Goal: Information Seeking & Learning: Learn about a topic

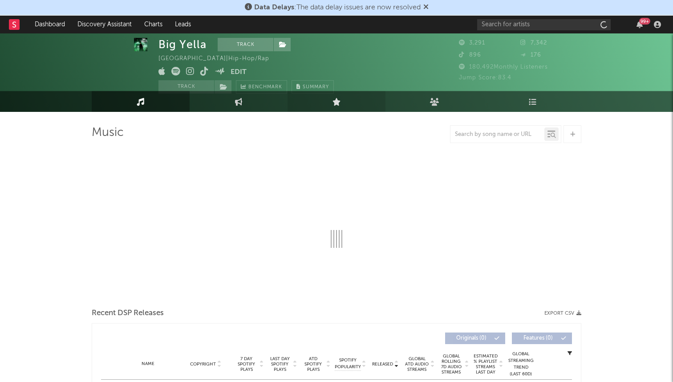
scroll to position [12, 0]
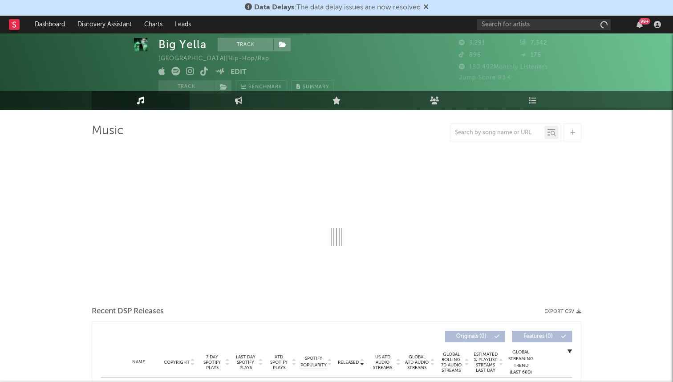
select select "1w"
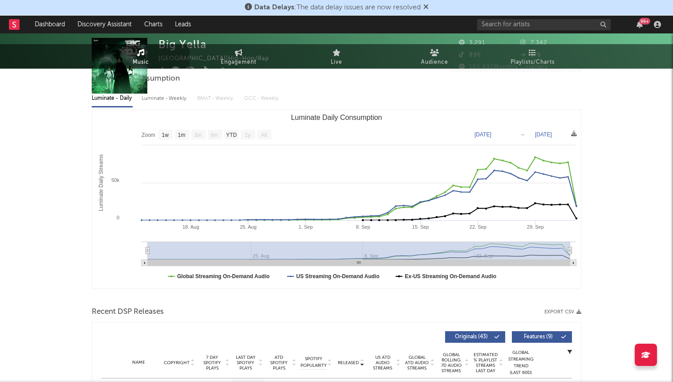
scroll to position [0, 0]
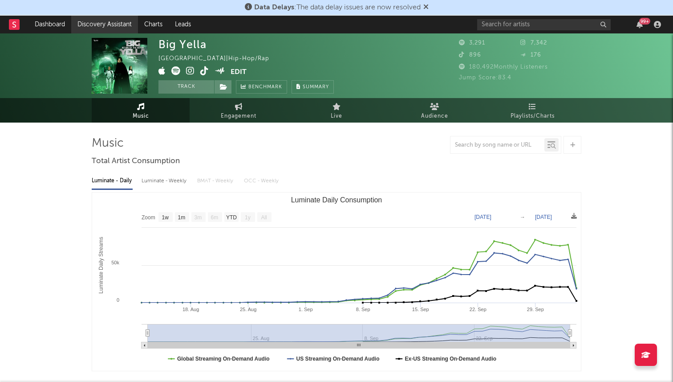
click at [86, 25] on link "Discovery Assistant" at bounding box center [104, 25] width 67 height 18
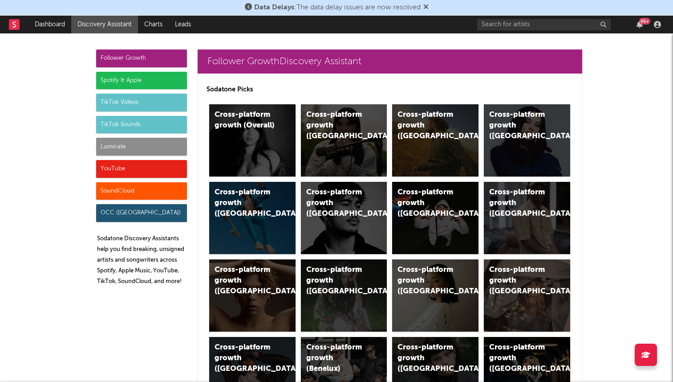
click at [153, 147] on div "Luminate" at bounding box center [141, 147] width 91 height 18
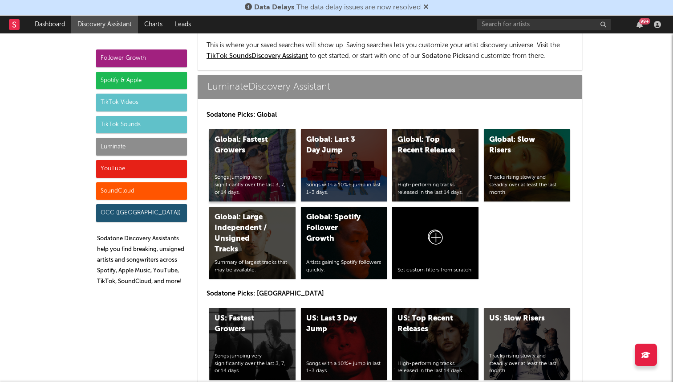
scroll to position [3956, 0]
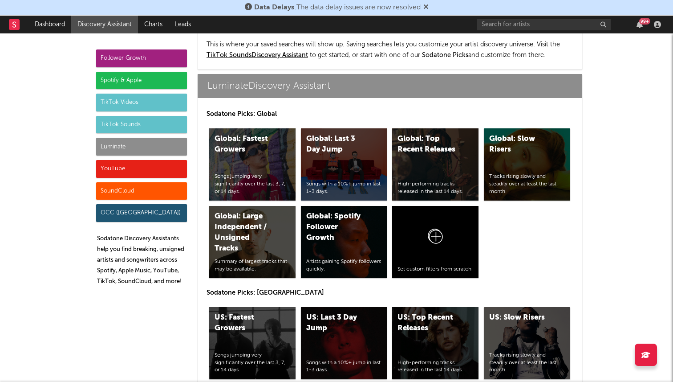
click at [175, 54] on div "Follower Growth" at bounding box center [141, 58] width 91 height 18
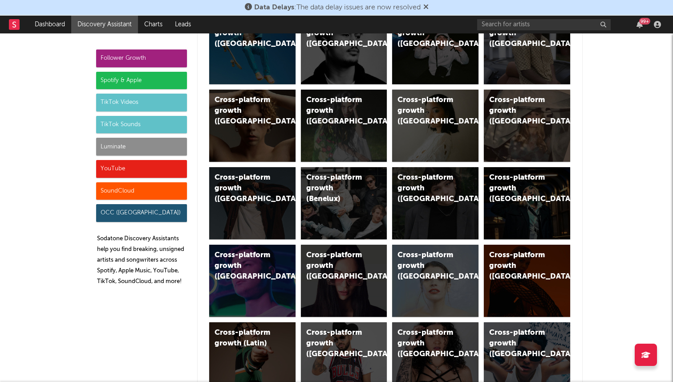
scroll to position [0, 0]
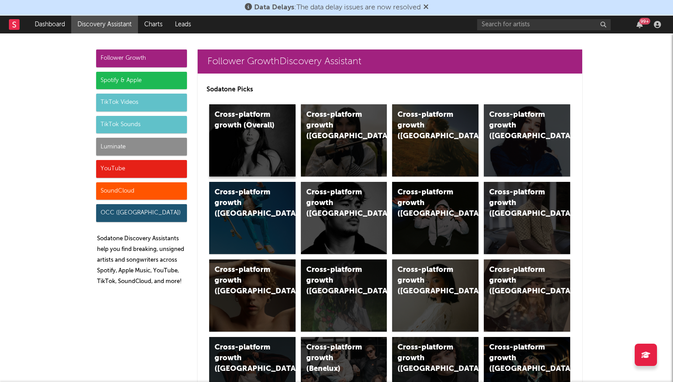
click at [251, 138] on div "Cross-platform growth (Overall)" at bounding box center [252, 140] width 86 height 72
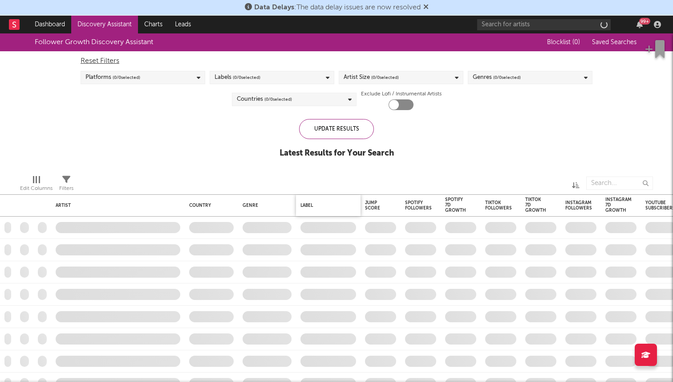
checkbox input "true"
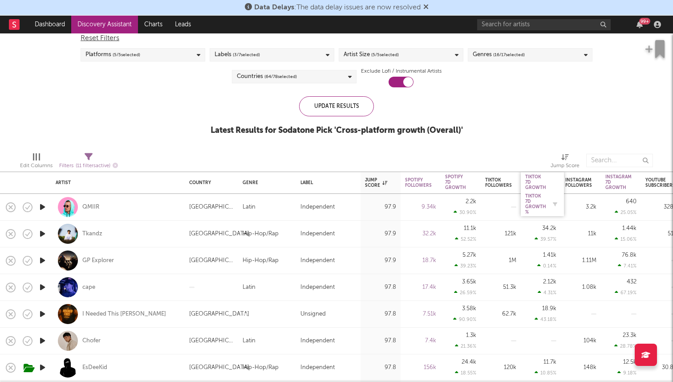
click at [536, 207] on div "Tiktok 7D Growth %" at bounding box center [535, 203] width 21 height 21
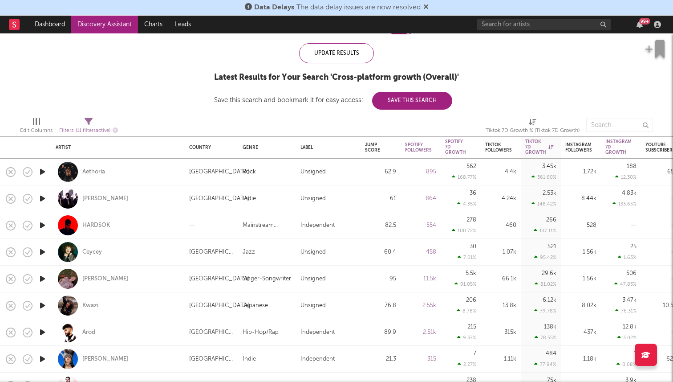
click at [95, 170] on div "Aethoria" at bounding box center [93, 172] width 23 height 8
click at [94, 200] on div "[PERSON_NAME]" at bounding box center [105, 199] width 46 height 8
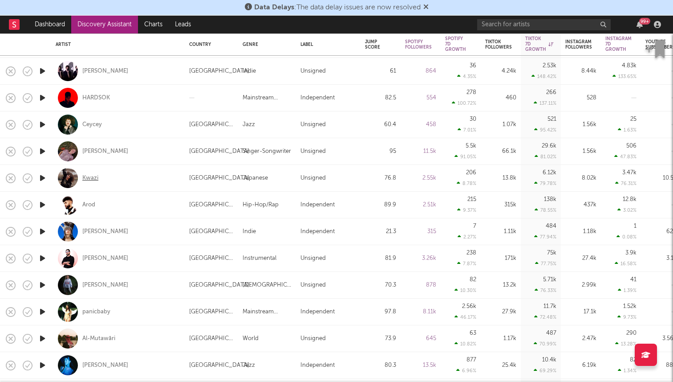
click at [86, 176] on div "Kwazi" at bounding box center [90, 178] width 16 height 8
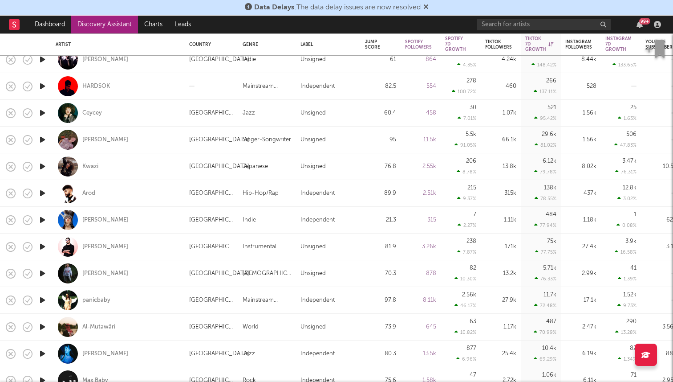
click at [46, 192] on icon "button" at bounding box center [42, 192] width 9 height 11
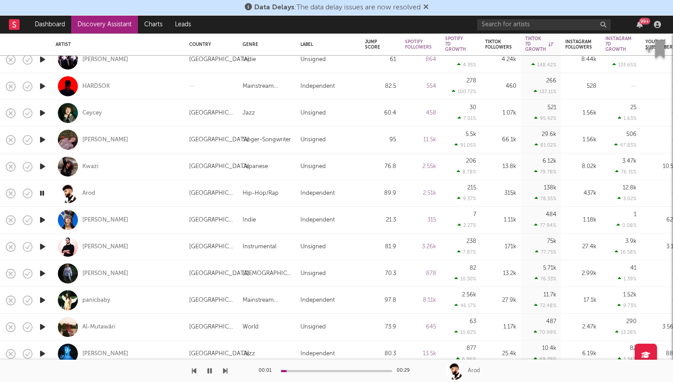
click at [40, 218] on icon "button" at bounding box center [42, 219] width 9 height 11
click at [41, 221] on icon "button" at bounding box center [42, 219] width 8 height 11
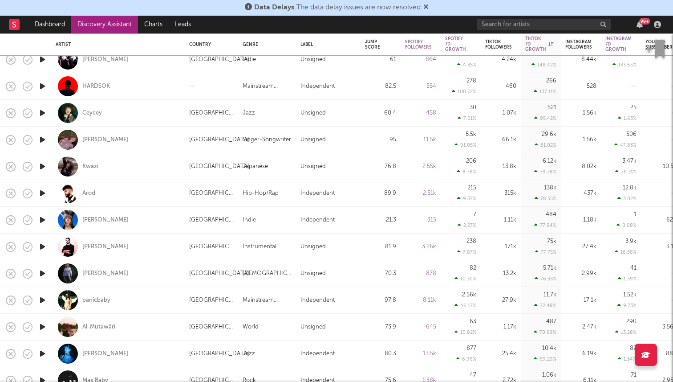
click at [41, 248] on icon "button" at bounding box center [42, 246] width 9 height 11
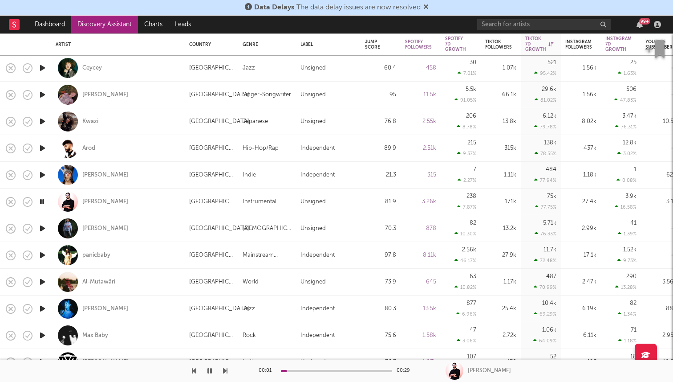
click at [45, 226] on icon "button" at bounding box center [42, 228] width 9 height 11
click at [46, 226] on icon "button" at bounding box center [42, 228] width 8 height 11
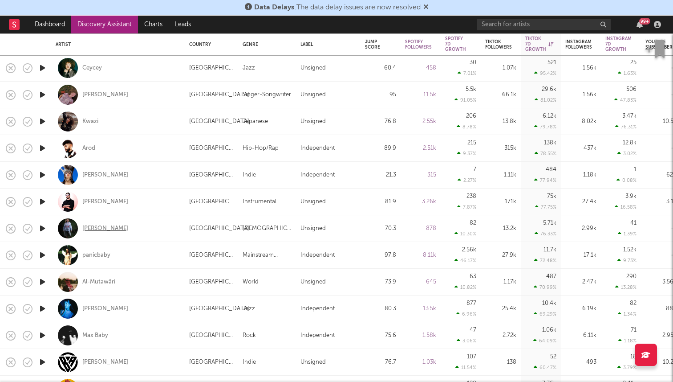
click at [84, 230] on div "JULIET" at bounding box center [105, 228] width 46 height 8
click at [46, 252] on icon "button" at bounding box center [42, 254] width 9 height 11
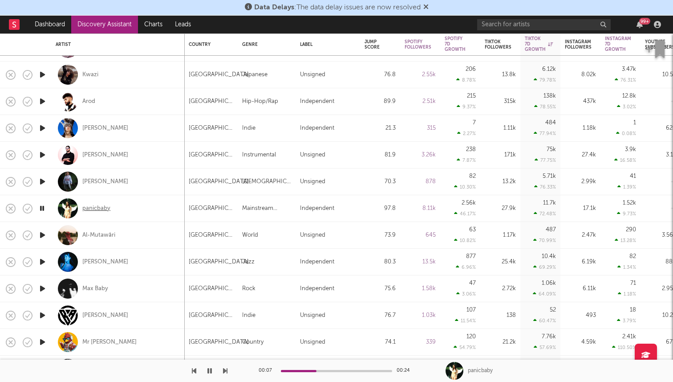
click at [94, 205] on div "panicbaby" at bounding box center [96, 208] width 28 height 8
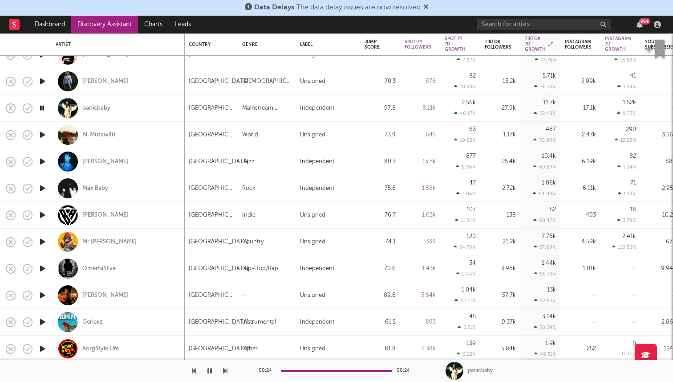
click at [43, 160] on icon "button" at bounding box center [42, 161] width 9 height 11
click at [88, 161] on div "Liv East" at bounding box center [105, 162] width 46 height 8
click at [45, 185] on icon "button" at bounding box center [42, 188] width 9 height 11
click at [88, 191] on div "Max Baby" at bounding box center [95, 188] width 26 height 8
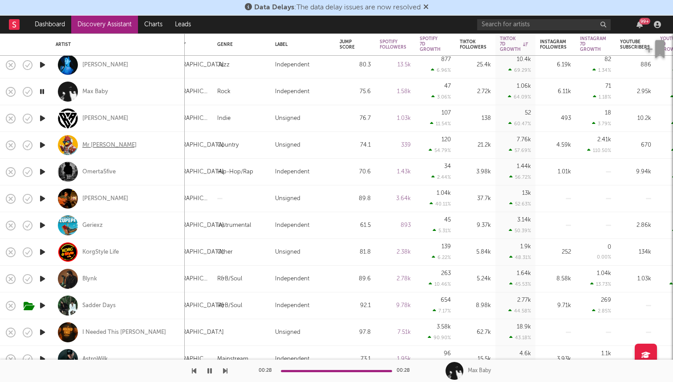
click at [99, 144] on div "Mr Chirp" at bounding box center [109, 145] width 54 height 8
click at [42, 197] on icon "button" at bounding box center [42, 198] width 9 height 11
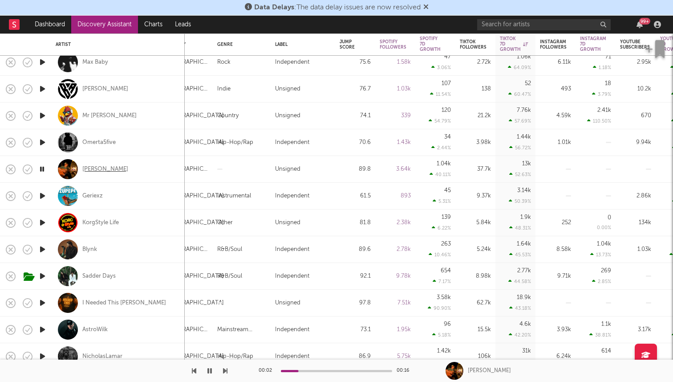
click at [97, 166] on div "Ethan Miller" at bounding box center [105, 169] width 46 height 8
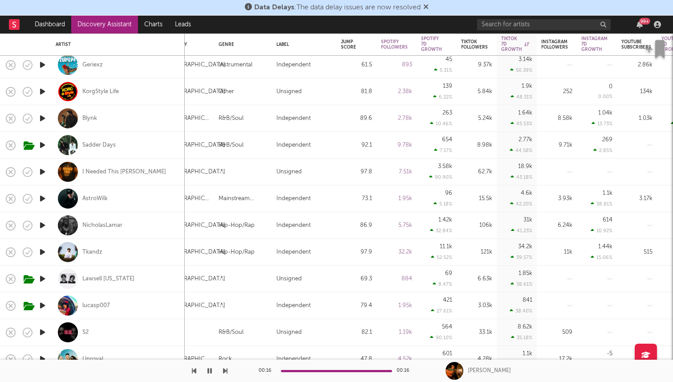
drag, startPoint x: 90, startPoint y: 115, endPoint x: 102, endPoint y: 112, distance: 12.8
click at [90, 115] on div "Blynk" at bounding box center [89, 118] width 15 height 8
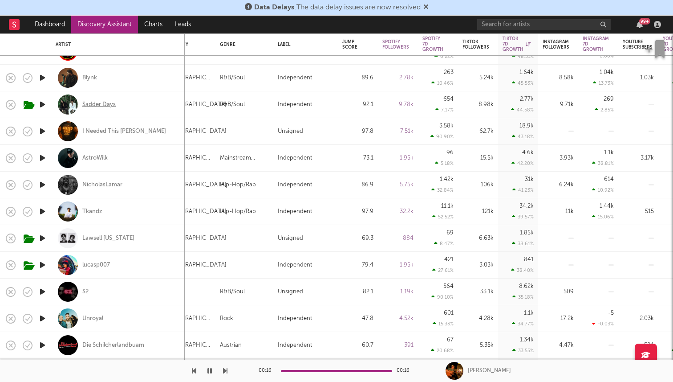
click at [95, 105] on div "Sadder Days" at bounding box center [98, 105] width 33 height 8
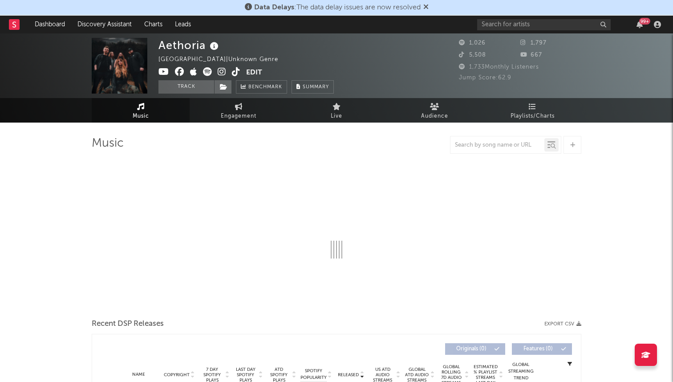
select select "1w"
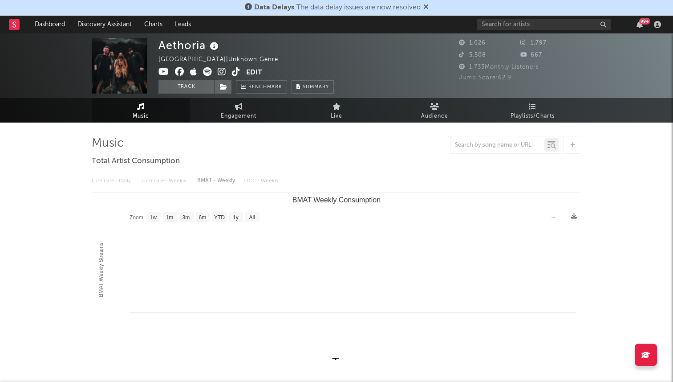
click at [232, 74] on icon at bounding box center [236, 71] width 8 height 9
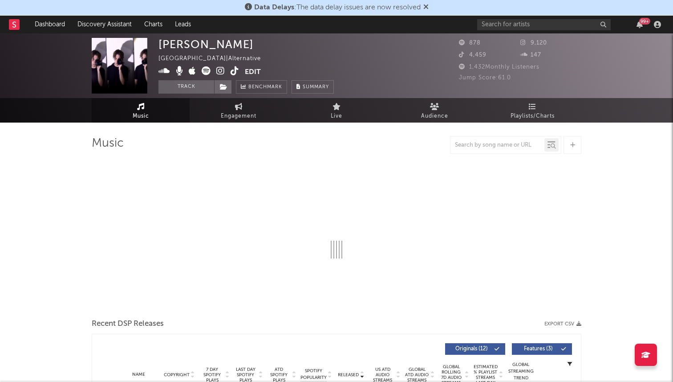
click at [233, 73] on icon at bounding box center [235, 70] width 8 height 9
select select "6m"
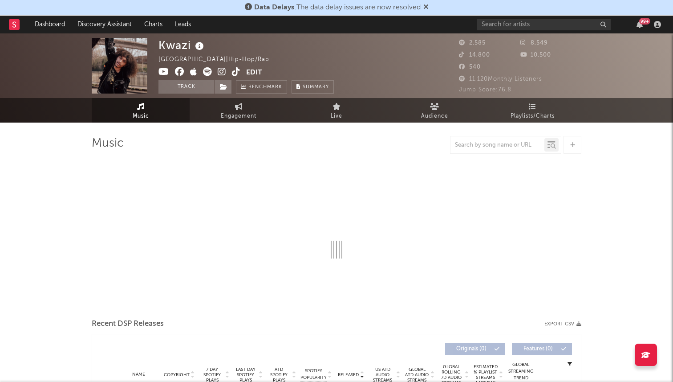
select select "1w"
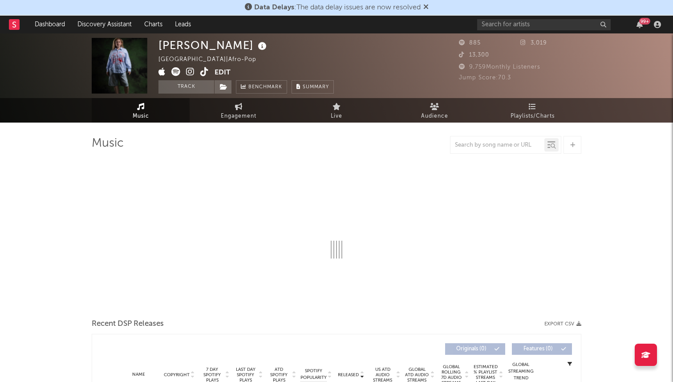
select select "1w"
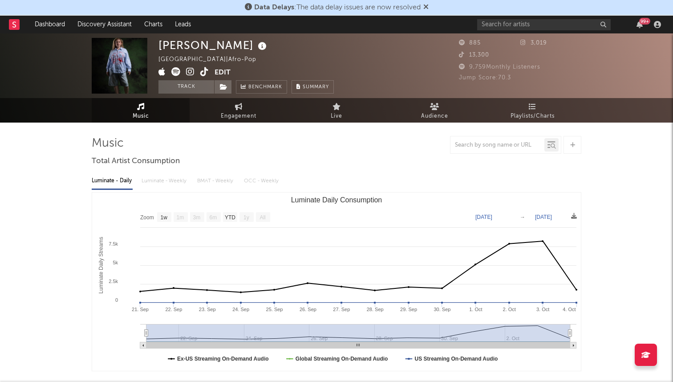
click at [201, 73] on icon at bounding box center [204, 71] width 8 height 9
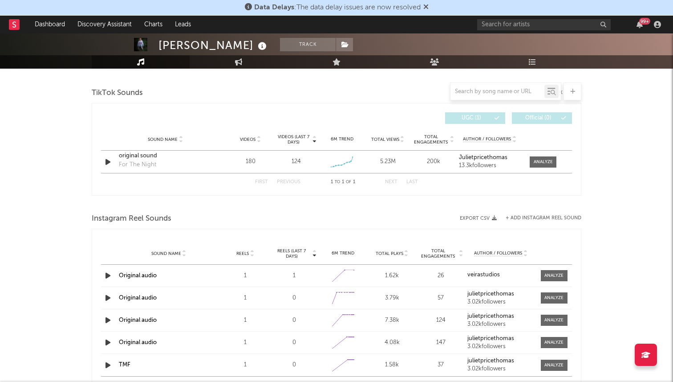
scroll to position [554, 0]
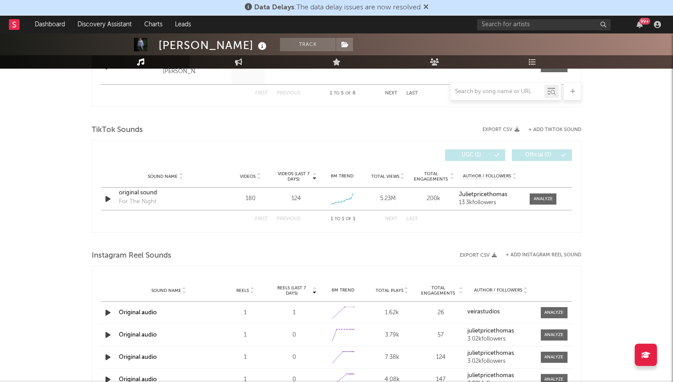
click at [553, 131] on button "+ Add TikTok Sound" at bounding box center [555, 129] width 53 height 5
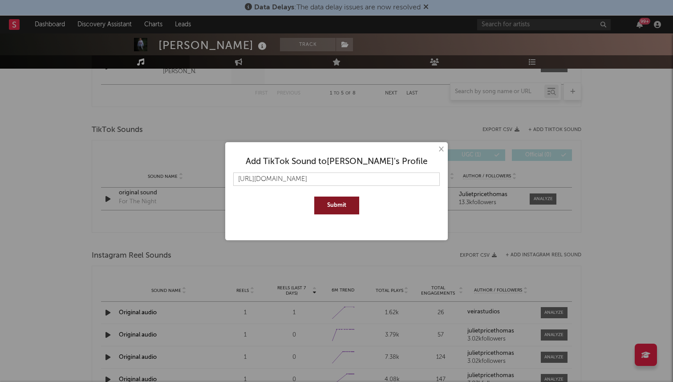
scroll to position [0, 14]
type input "https://www.tiktok.com/music/original-sound-7550328969421015830"
click at [314, 196] on button "Submit" at bounding box center [336, 205] width 45 height 18
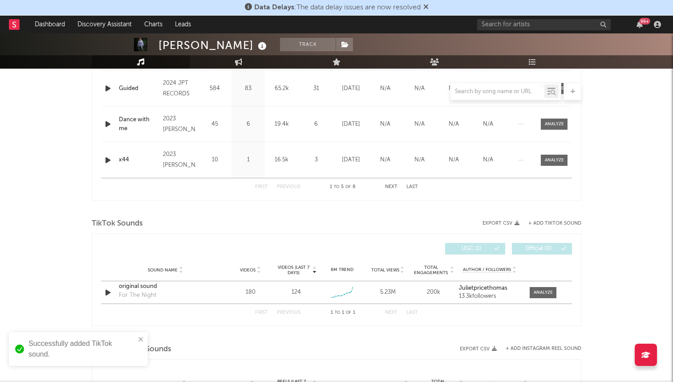
scroll to position [562, 0]
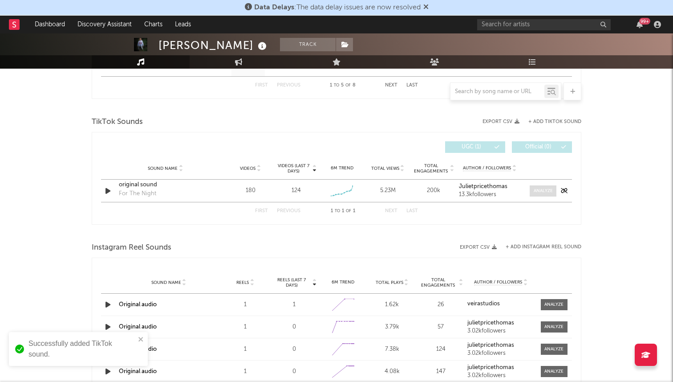
click at [544, 194] on span at bounding box center [543, 190] width 27 height 11
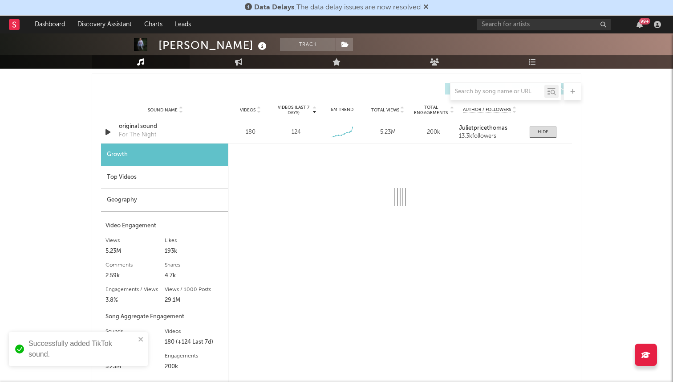
scroll to position [634, 0]
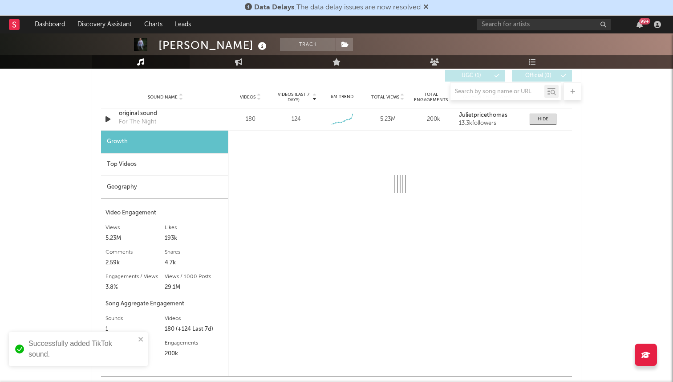
select select "1w"
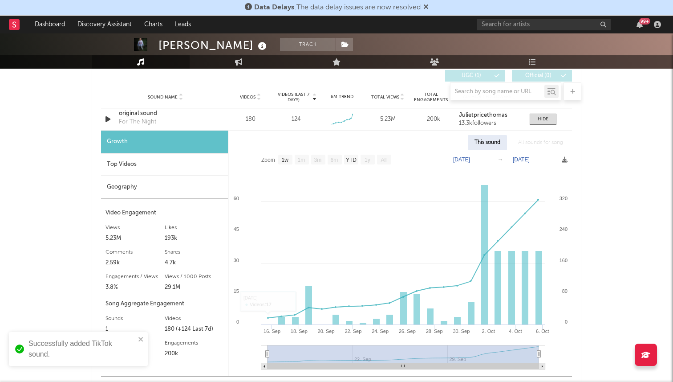
click at [193, 185] on div "Geography" at bounding box center [164, 187] width 127 height 23
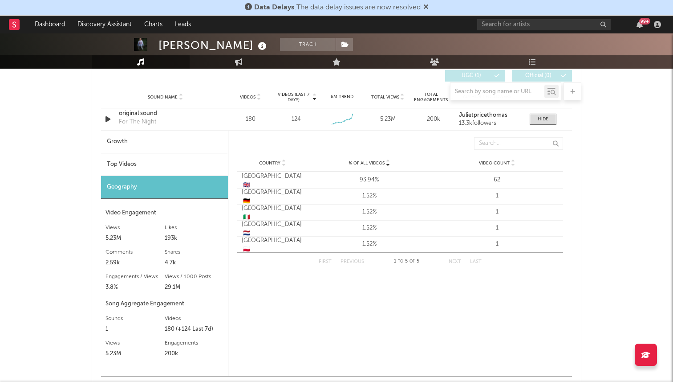
click at [200, 163] on div "Top Videos" at bounding box center [164, 164] width 127 height 23
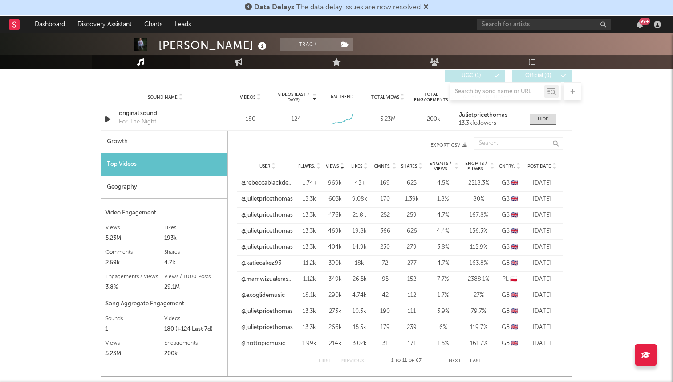
click at [224, 140] on div "Growth" at bounding box center [164, 141] width 126 height 23
select select "1w"
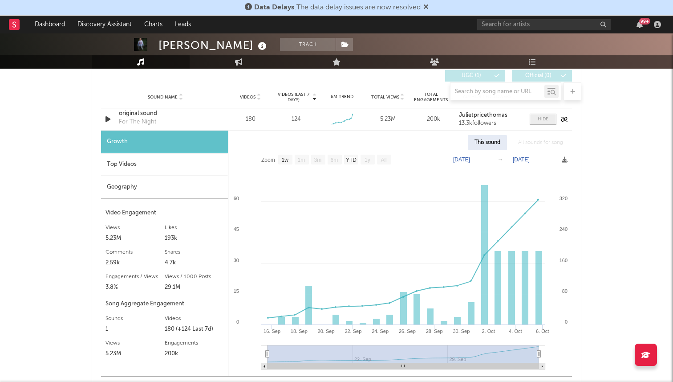
click at [537, 114] on span at bounding box center [543, 119] width 27 height 11
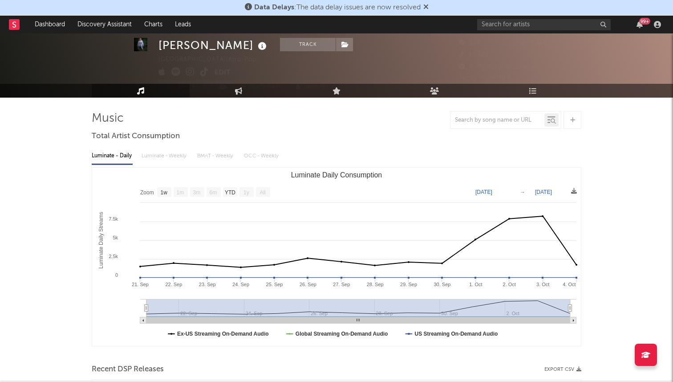
scroll to position [14, 0]
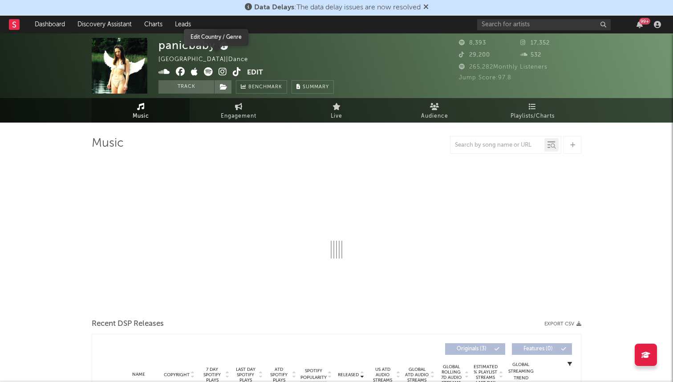
select select "1w"
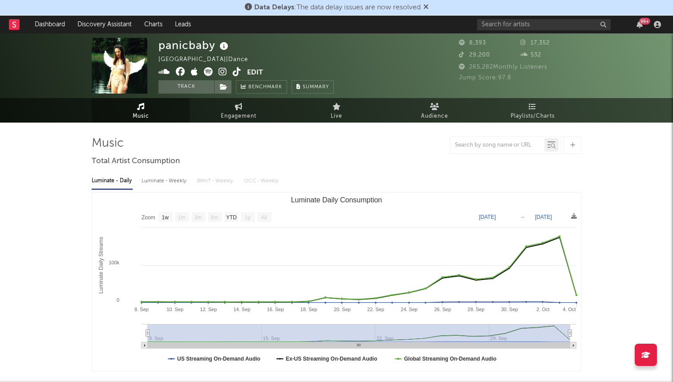
click at [236, 71] on icon at bounding box center [237, 71] width 8 height 9
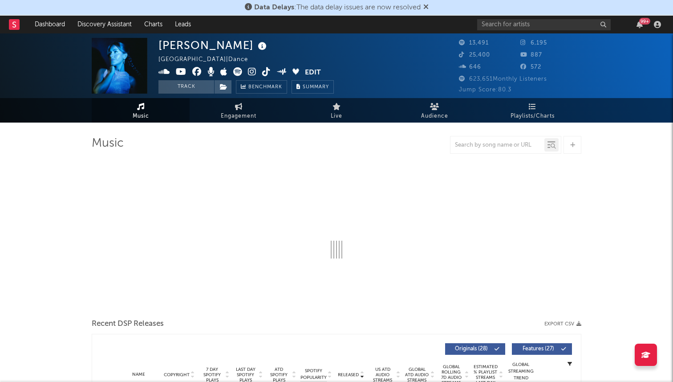
select select "6m"
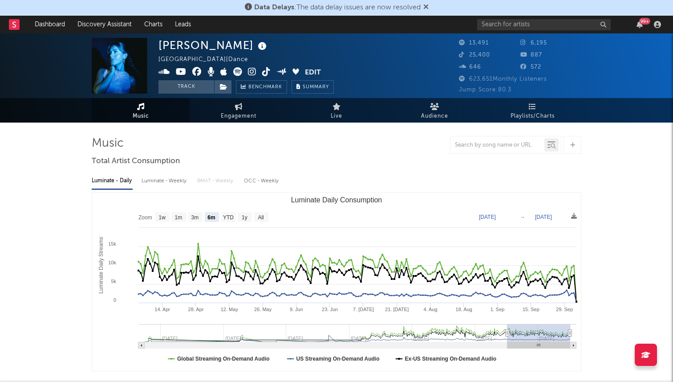
click at [263, 71] on icon at bounding box center [266, 71] width 8 height 9
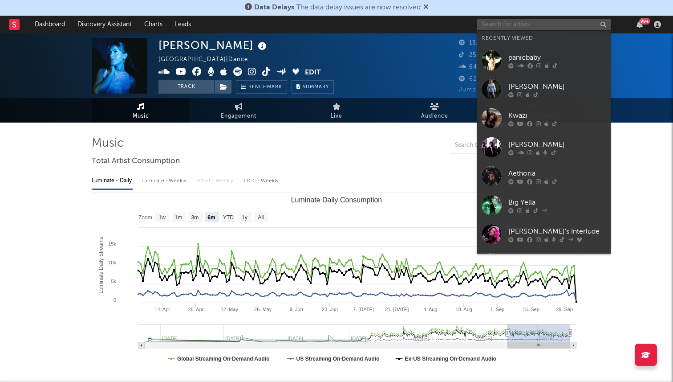
click at [513, 29] on input "text" at bounding box center [544, 24] width 134 height 11
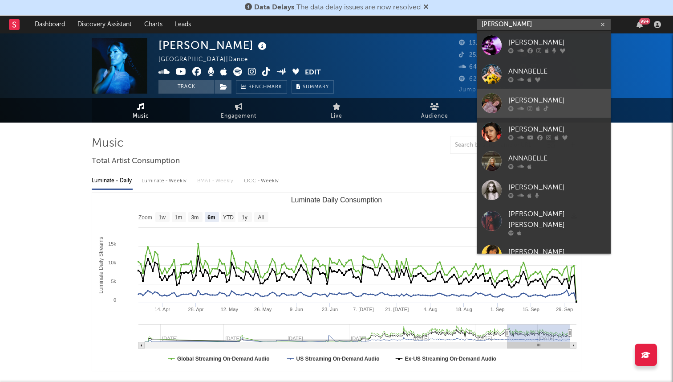
type input "annabelle"
click at [500, 105] on div at bounding box center [492, 103] width 20 height 20
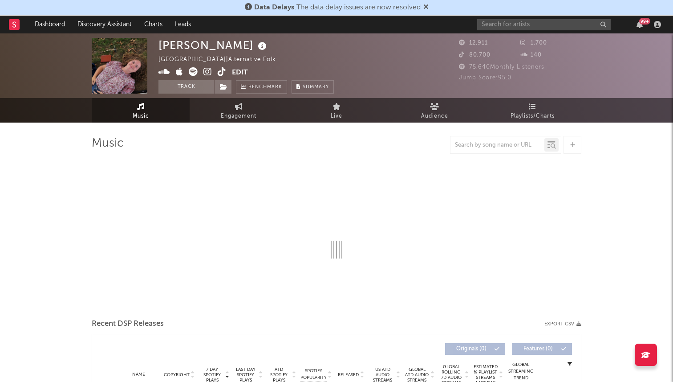
select select "1w"
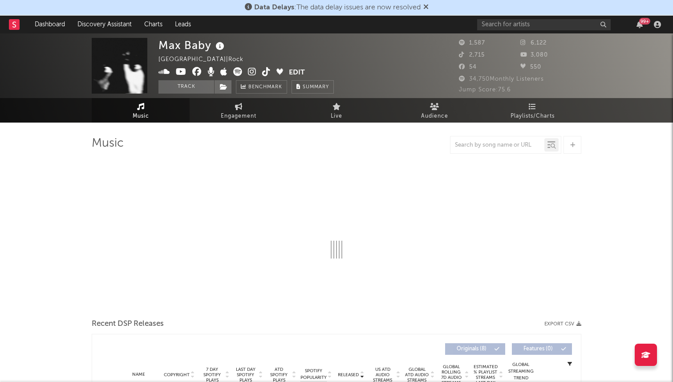
select select "6m"
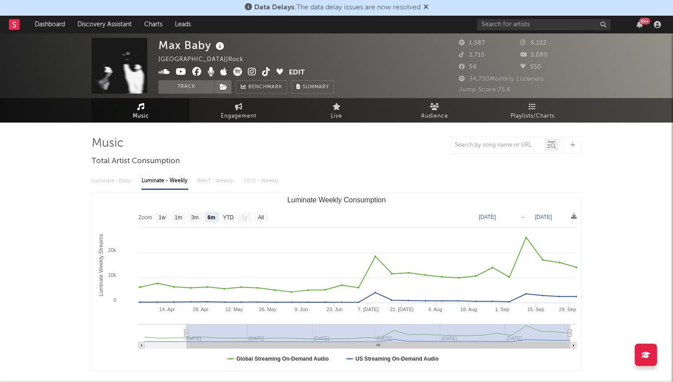
click at [265, 74] on icon at bounding box center [266, 71] width 8 height 9
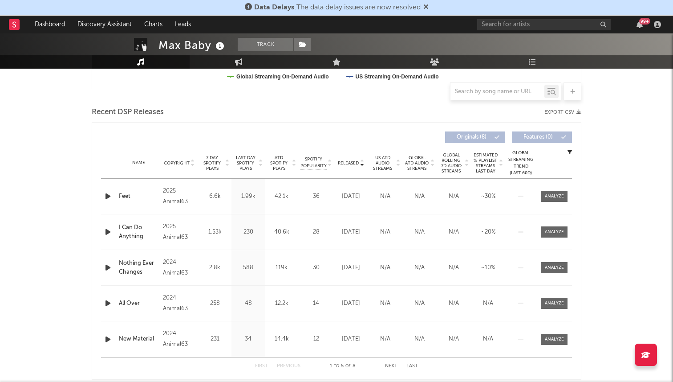
scroll to position [284, 0]
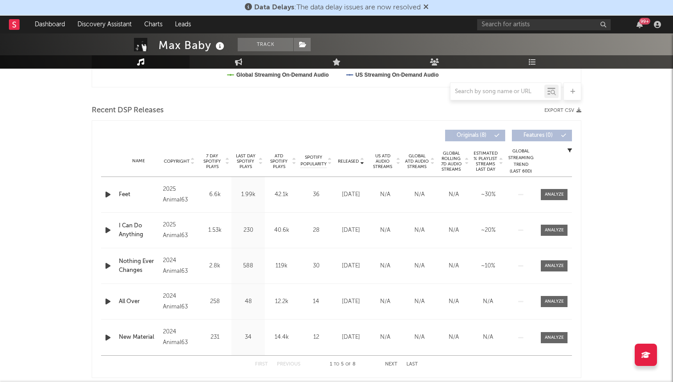
click at [210, 160] on span "7 Day Spotify Plays" at bounding box center [212, 161] width 24 height 16
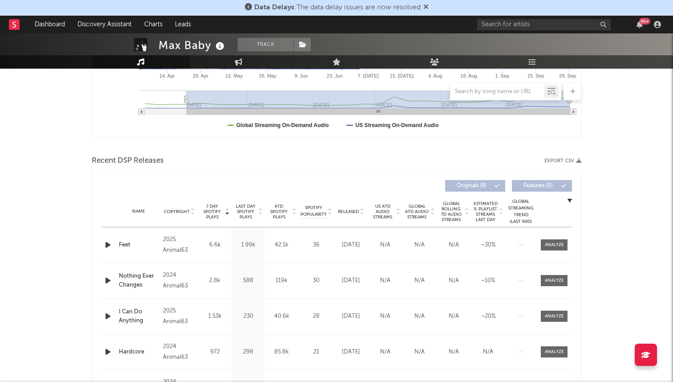
scroll to position [0, 0]
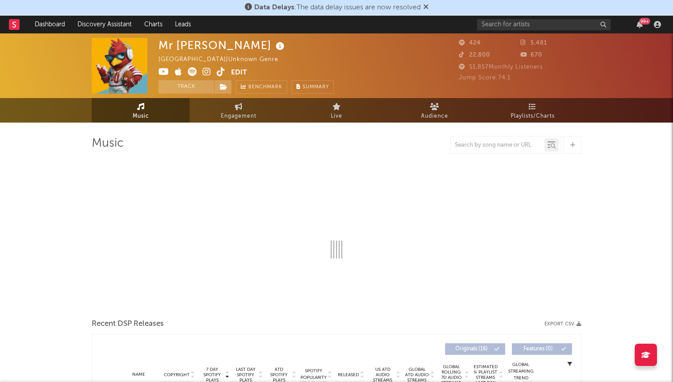
select select "1w"
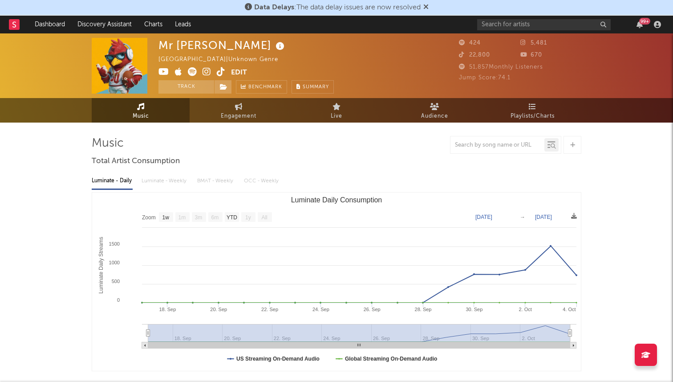
click at [221, 71] on icon at bounding box center [221, 71] width 8 height 9
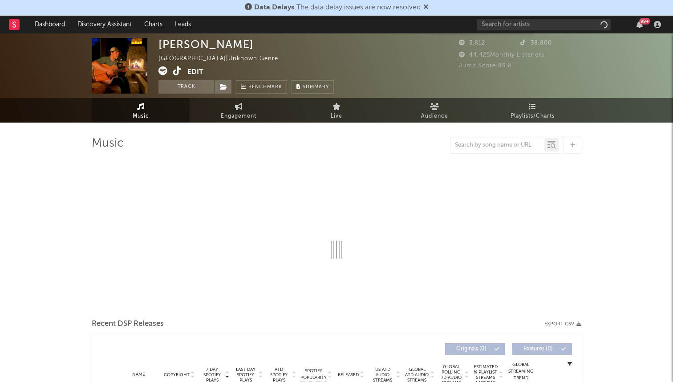
select select "1w"
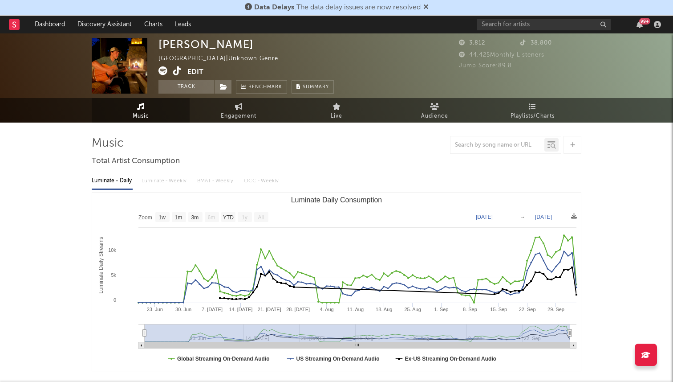
click at [177, 70] on icon at bounding box center [177, 70] width 8 height 9
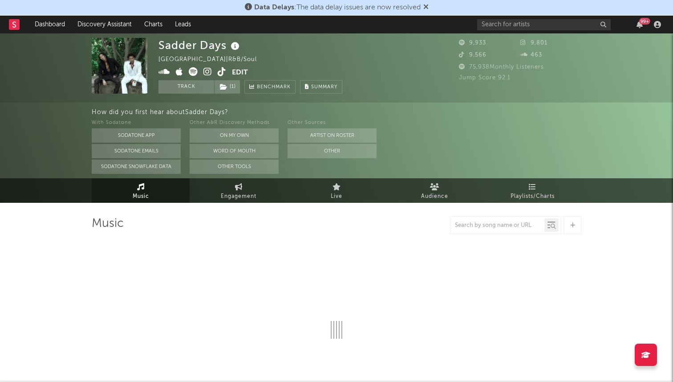
select select "6m"
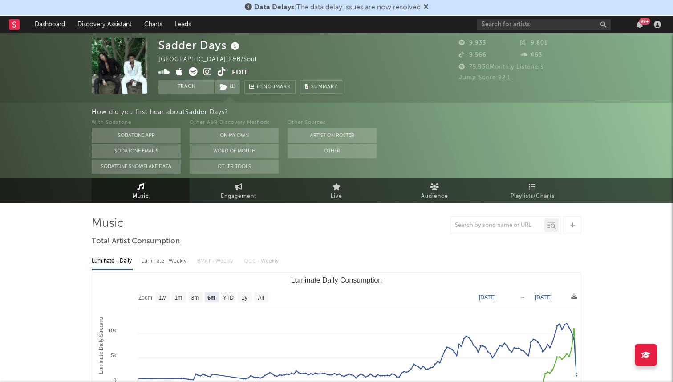
click at [222, 72] on icon at bounding box center [222, 71] width 8 height 9
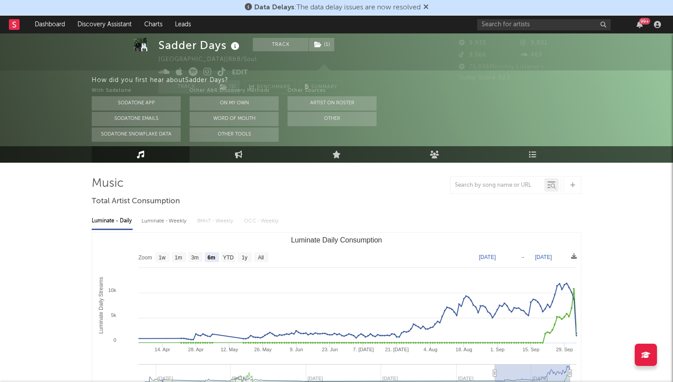
scroll to position [53, 0]
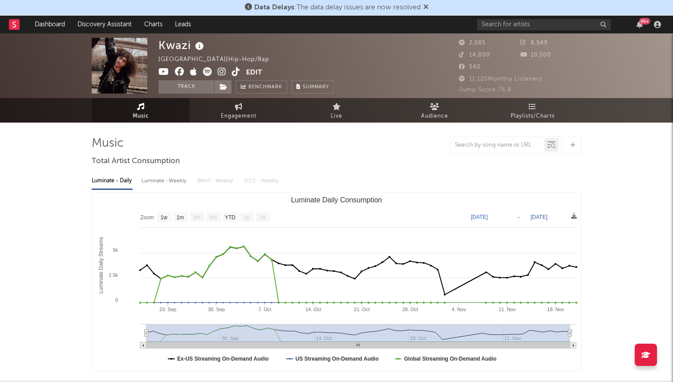
select select "1w"
click at [508, 31] on div "99 +" at bounding box center [570, 25] width 187 height 18
click at [504, 25] on input "text" at bounding box center [544, 24] width 134 height 11
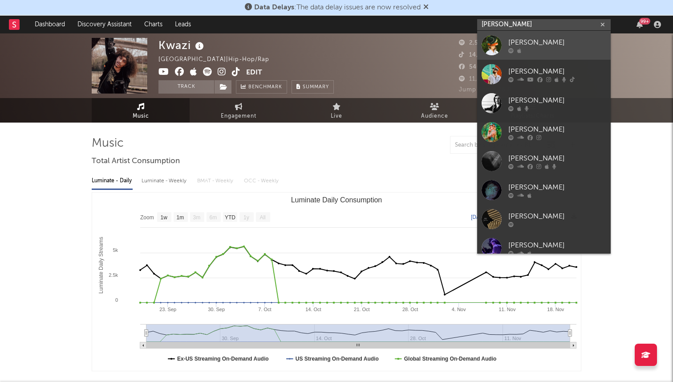
type input "[PERSON_NAME]"
click at [506, 42] on link "[PERSON_NAME]" at bounding box center [544, 45] width 134 height 29
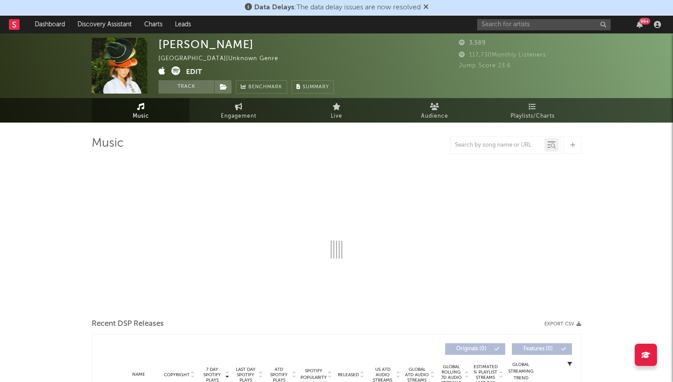
select select "1w"
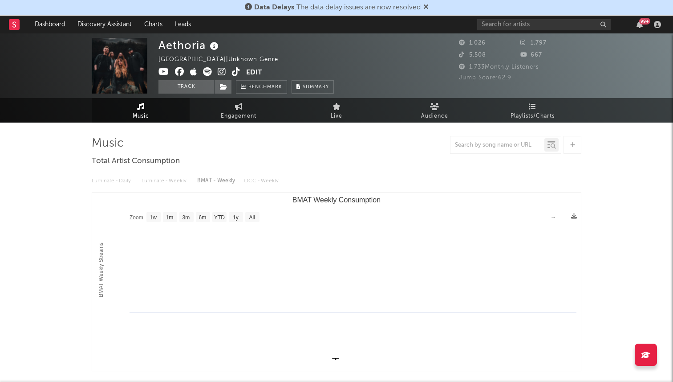
select select "1w"
click at [508, 18] on div "99 +" at bounding box center [570, 25] width 187 height 18
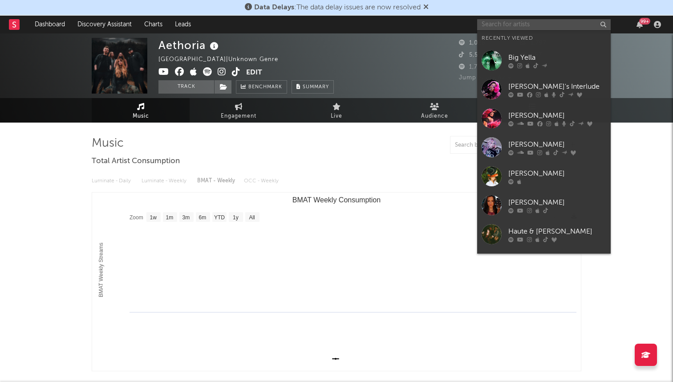
click at [507, 21] on input "text" at bounding box center [544, 24] width 134 height 11
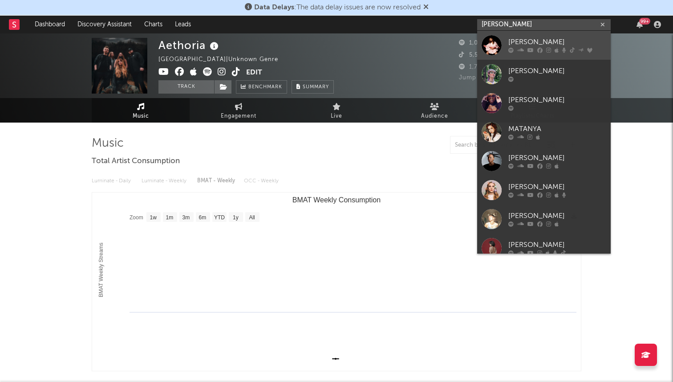
type input "[PERSON_NAME]"
click at [524, 42] on div "[PERSON_NAME]" at bounding box center [557, 42] width 98 height 11
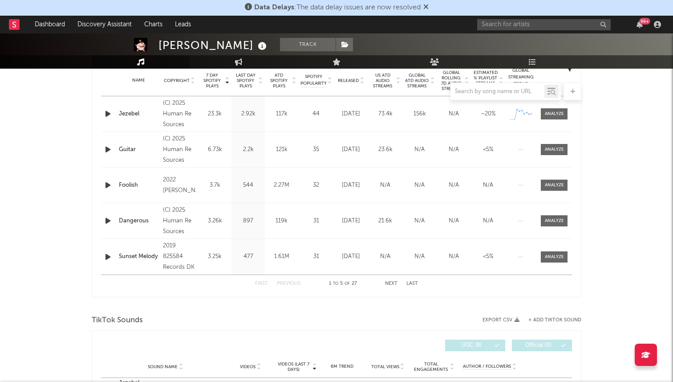
scroll to position [364, 0]
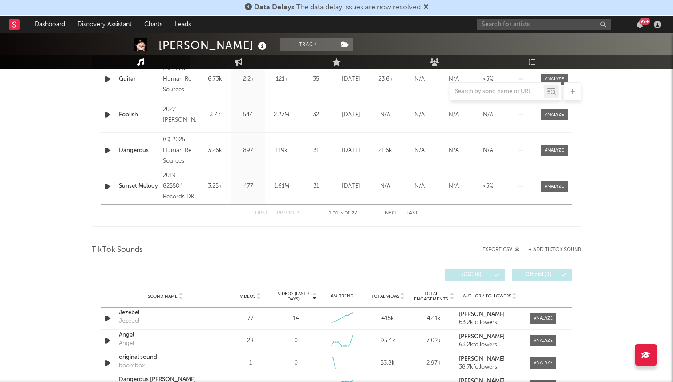
select select "6m"
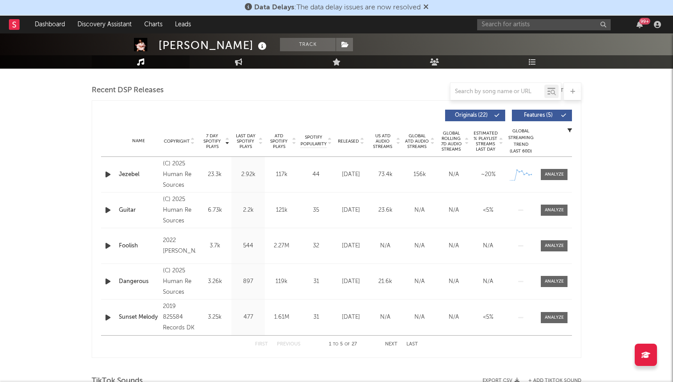
scroll to position [294, 0]
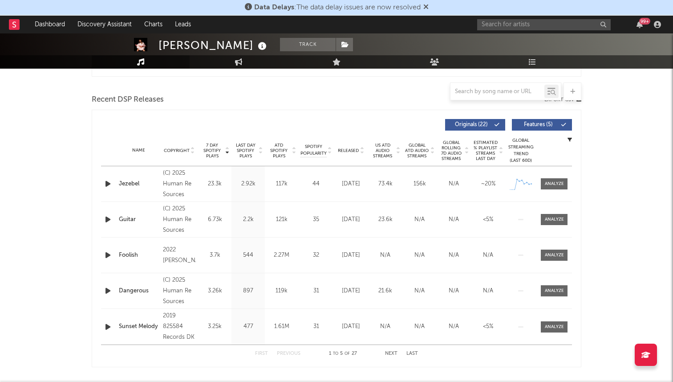
click at [350, 148] on span "Released" at bounding box center [348, 150] width 21 height 5
